Goal: Check status

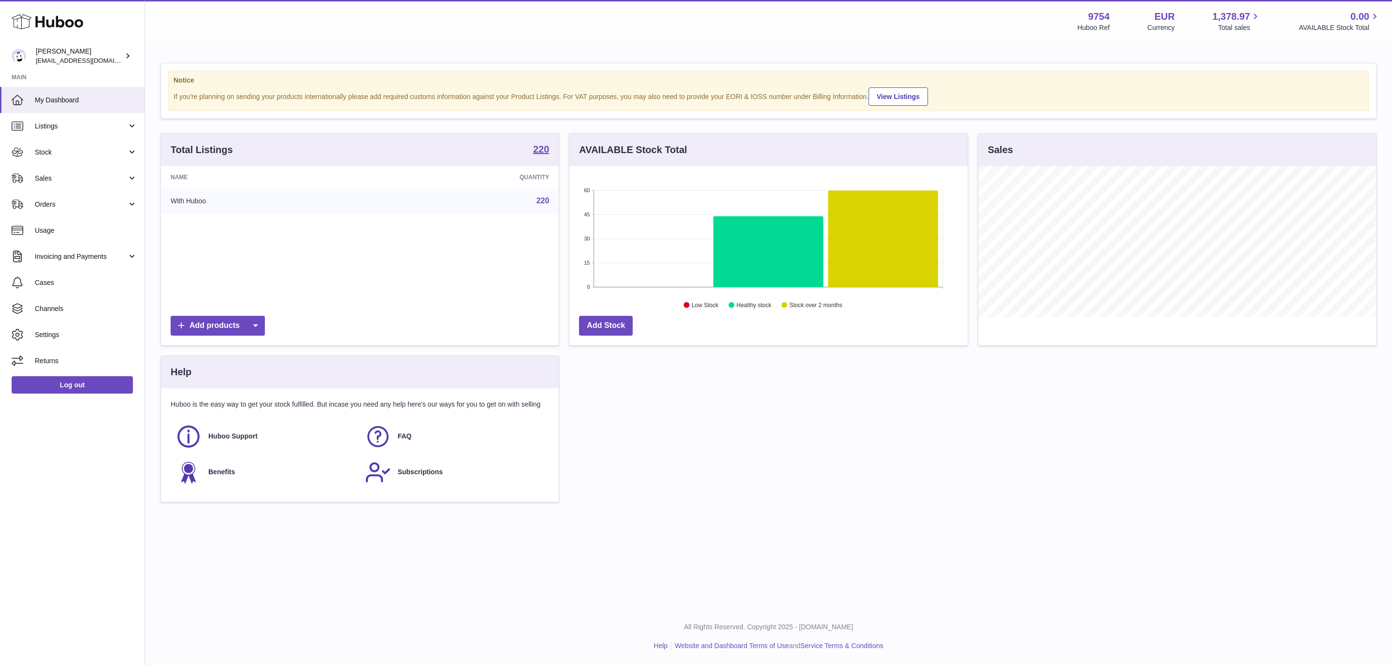
scroll to position [151, 397]
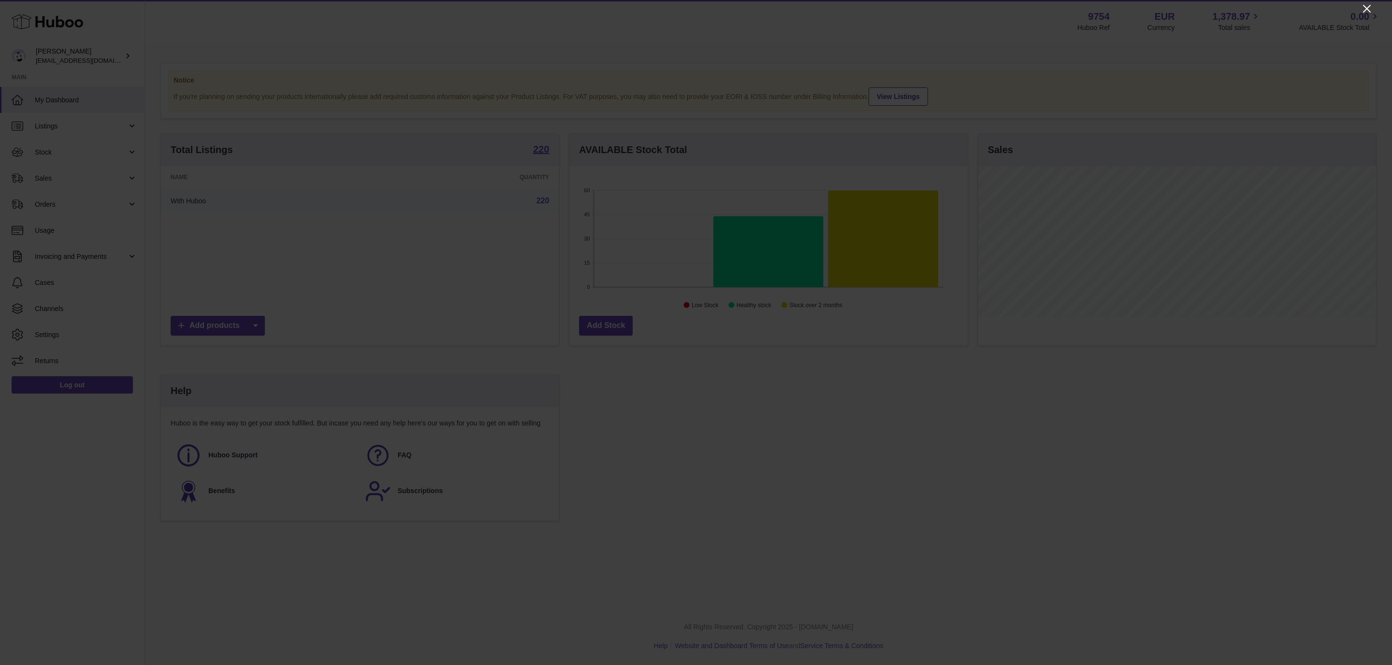
click at [1368, 12] on icon "Close" at bounding box center [1367, 9] width 12 height 12
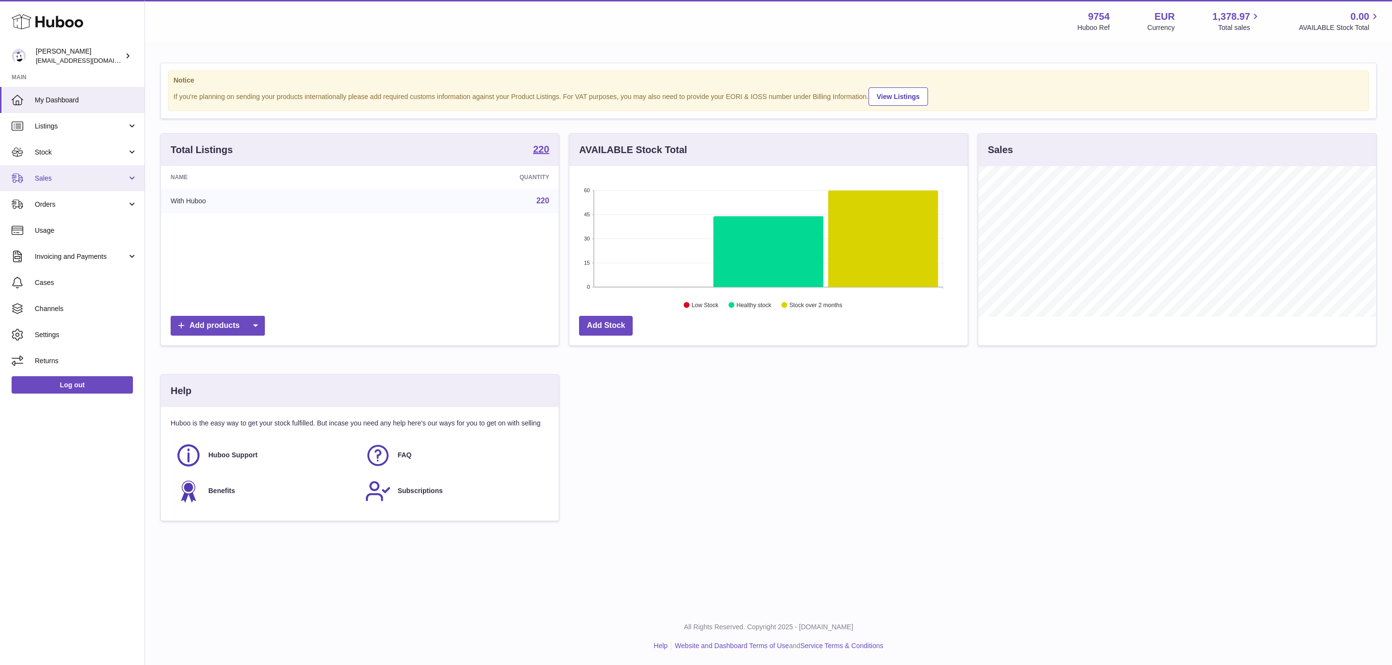
click at [87, 181] on span "Sales" at bounding box center [81, 178] width 92 height 9
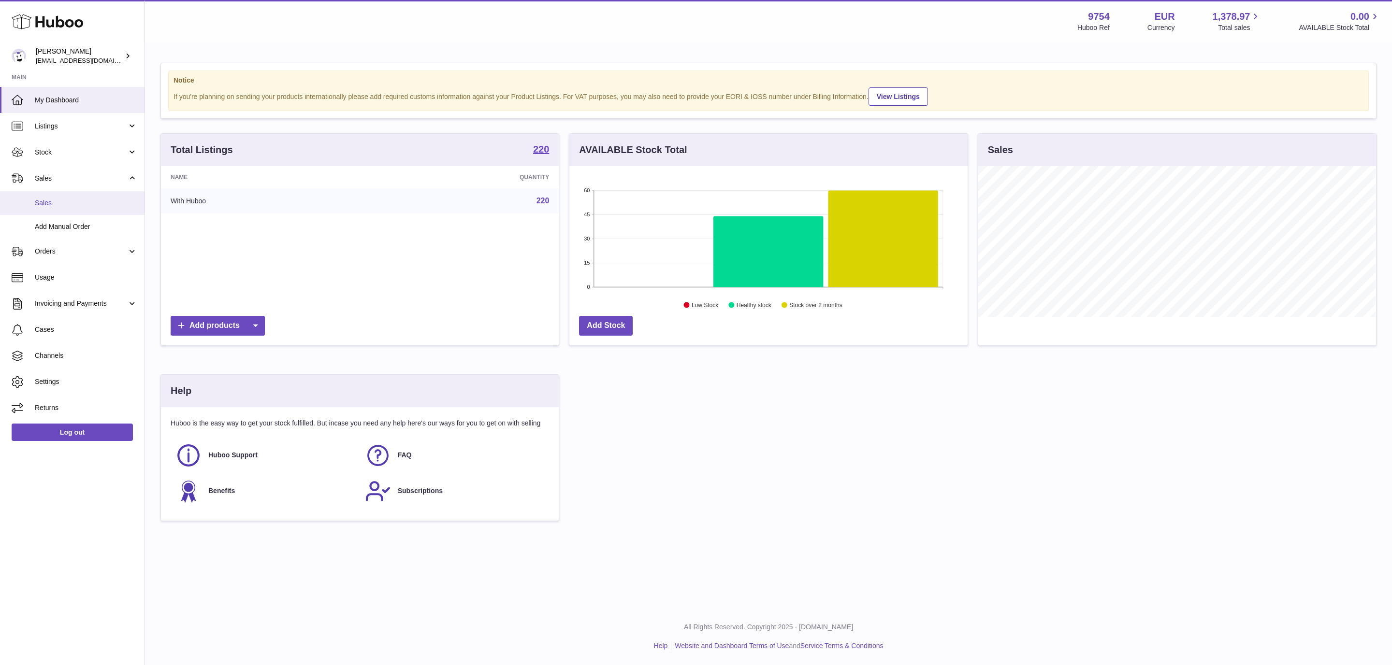
click at [59, 202] on span "Sales" at bounding box center [86, 203] width 102 height 9
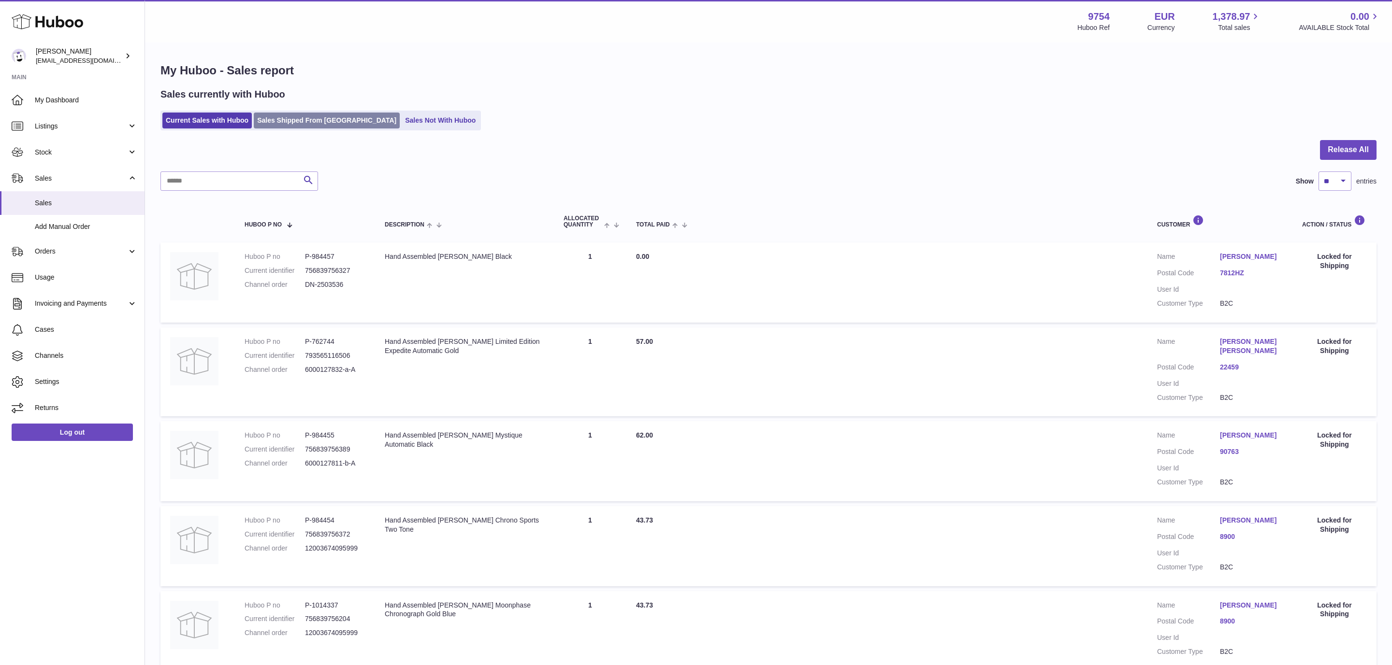
click at [297, 126] on link "Sales Shipped From [GEOGRAPHIC_DATA]" at bounding box center [327, 121] width 146 height 16
click at [244, 184] on input "text" at bounding box center [239, 181] width 158 height 19
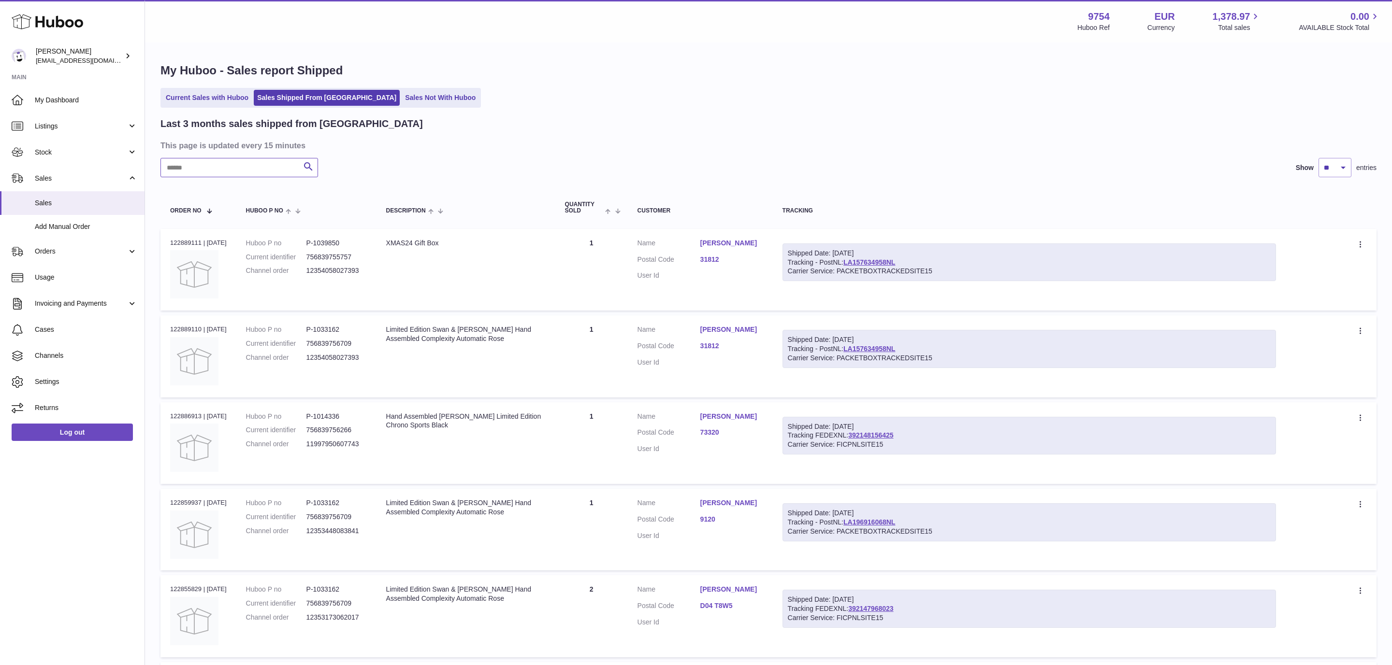
click at [210, 160] on input "text" at bounding box center [239, 167] width 158 height 19
click at [215, 171] on input "text" at bounding box center [239, 167] width 158 height 19
type input "******"
click at [878, 262] on link "3SOVUD7479568" at bounding box center [870, 263] width 54 height 8
